Goal: Find specific page/section: Find specific page/section

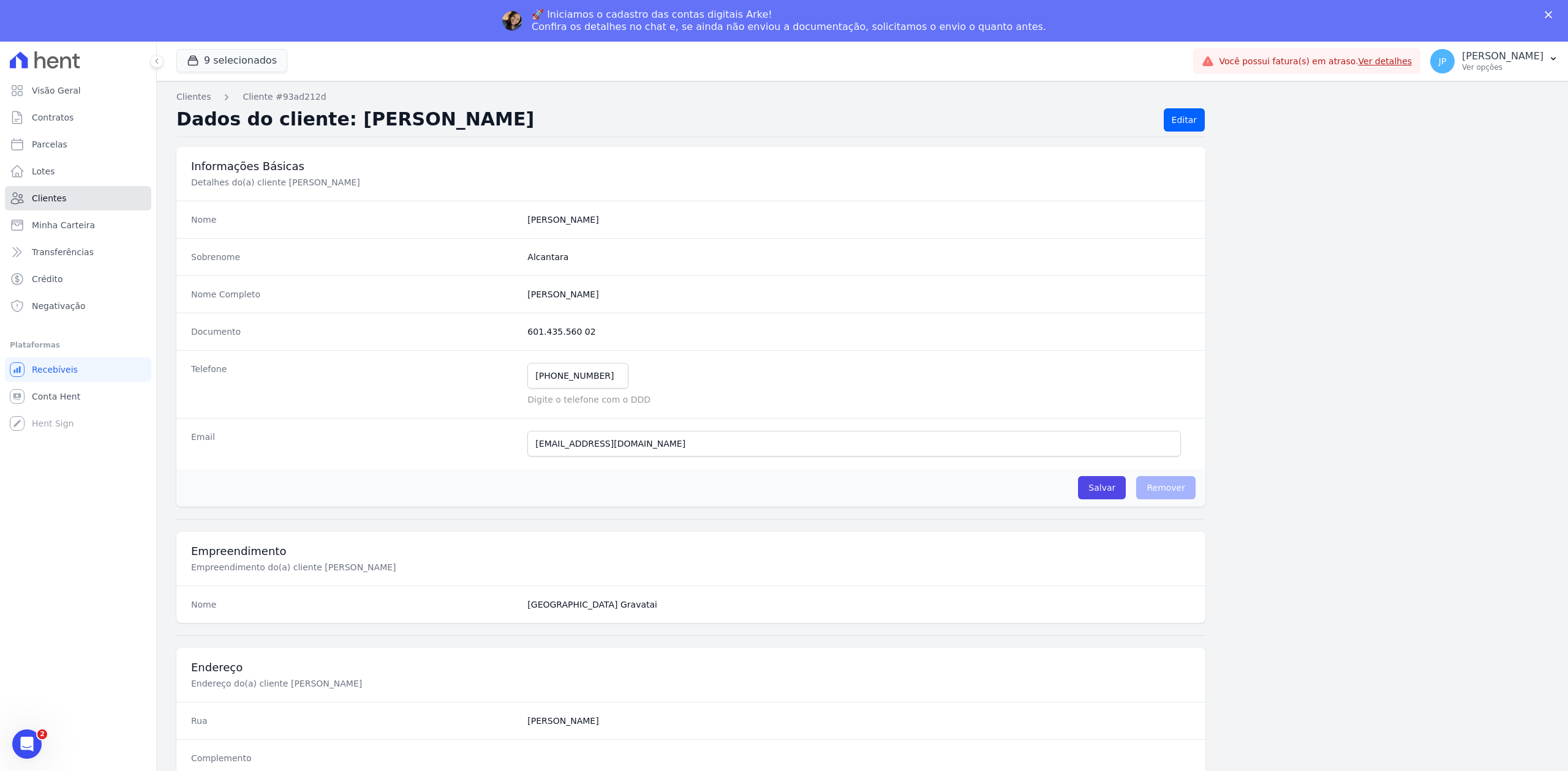
click at [69, 196] on link "Clientes" at bounding box center [78, 199] width 147 height 24
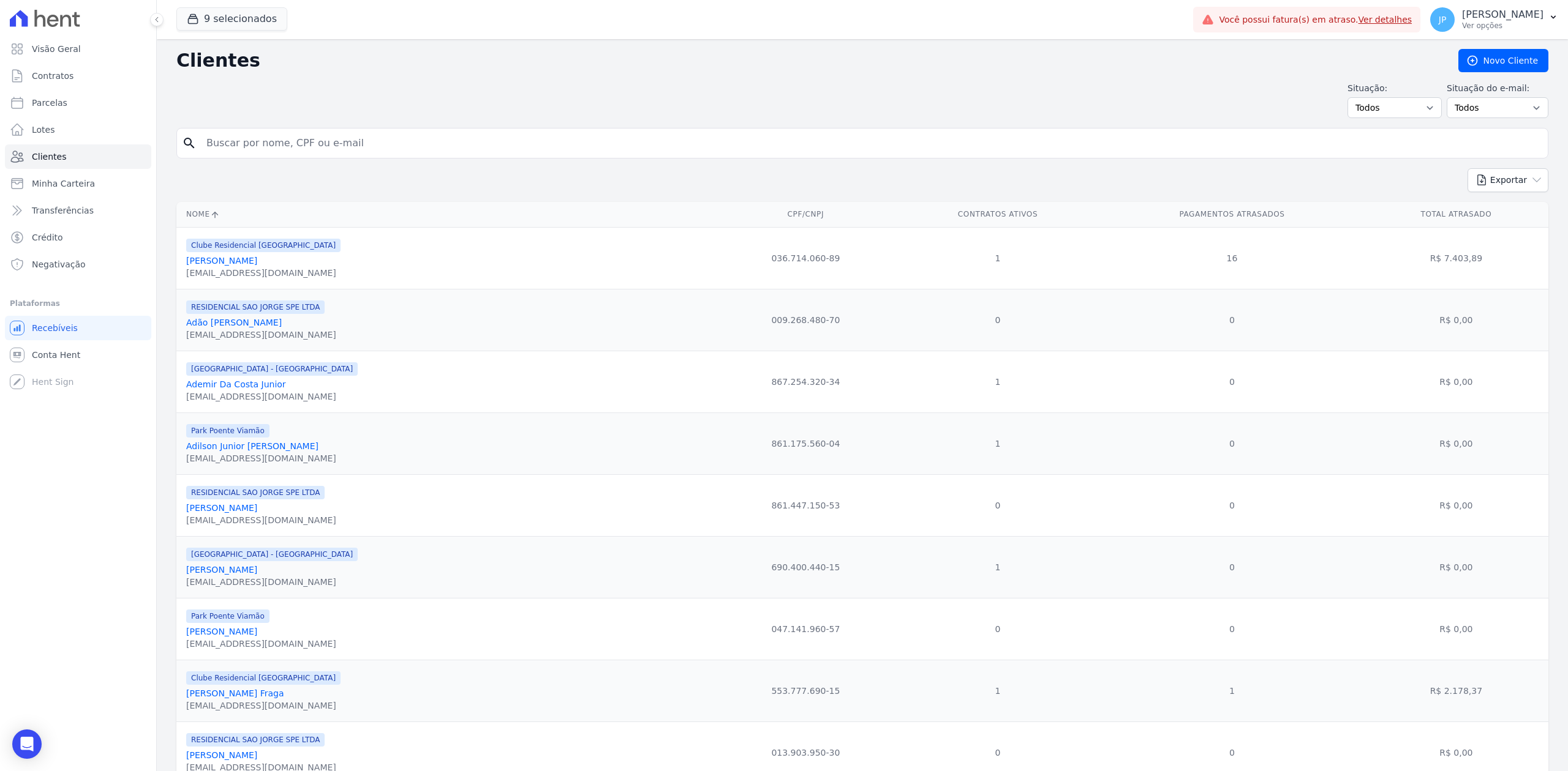
click at [249, 143] on input "search" at bounding box center [871, 143] width 1344 height 24
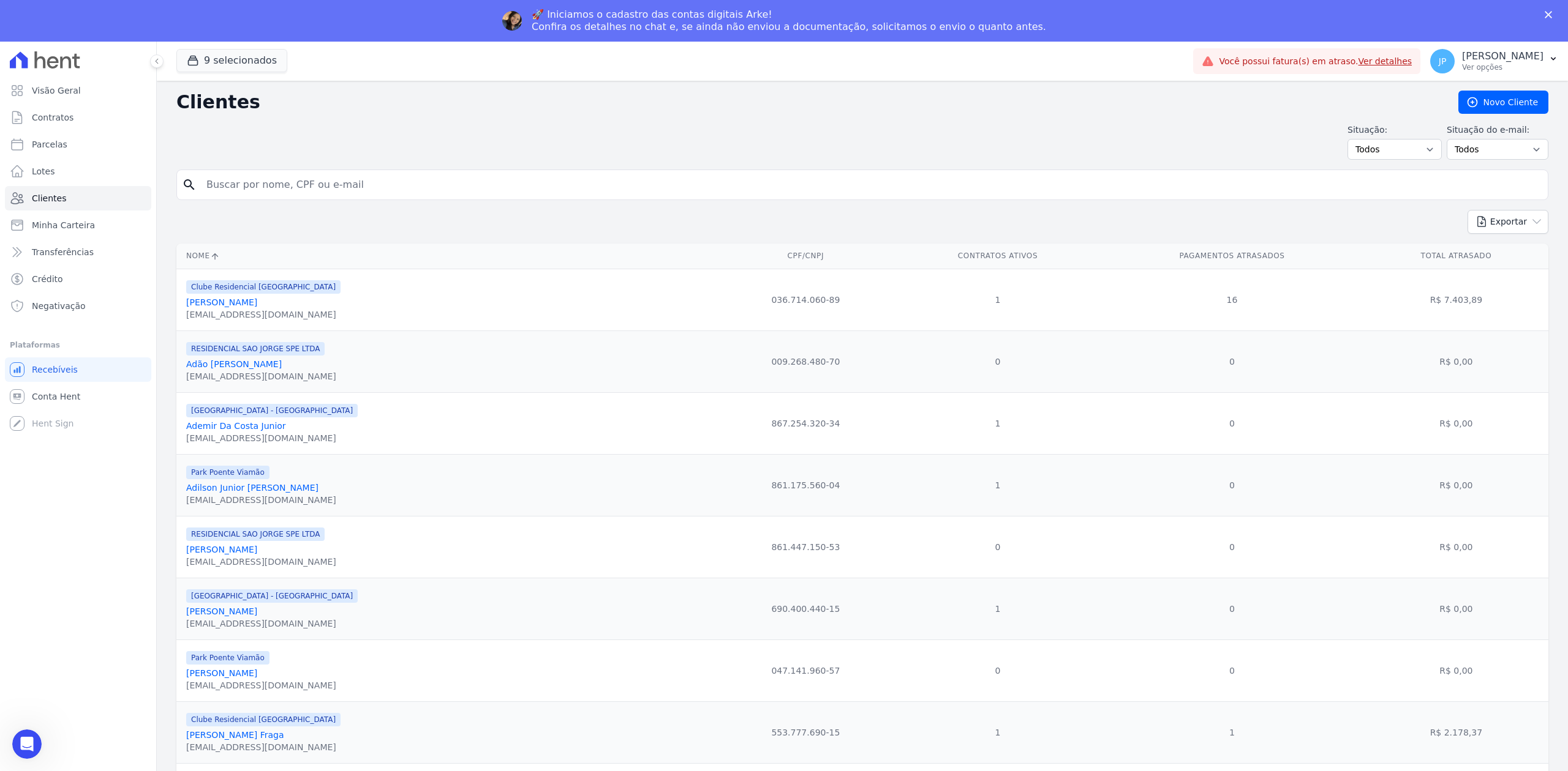
paste input "[PERSON_NAME]"
type input "[PERSON_NAME]"
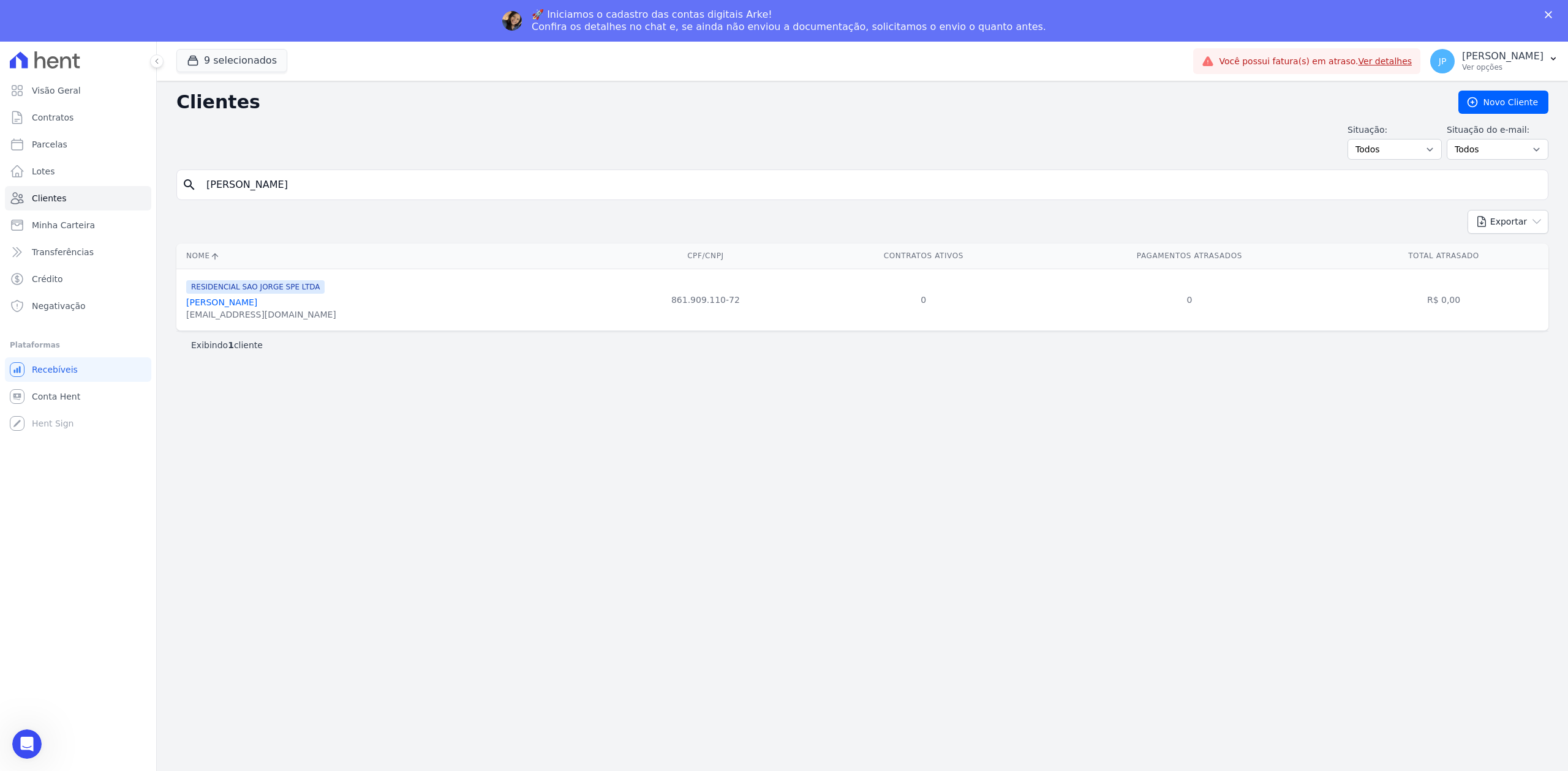
click at [257, 307] on link "[PERSON_NAME]" at bounding box center [222, 302] width 71 height 10
